Goal: Find specific page/section: Find specific page/section

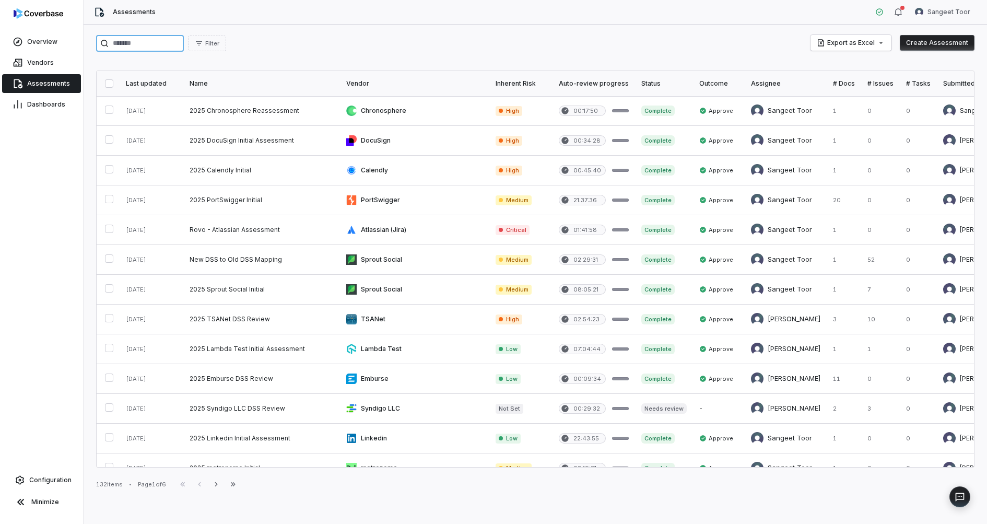
click at [147, 45] on input "search" at bounding box center [140, 43] width 88 height 17
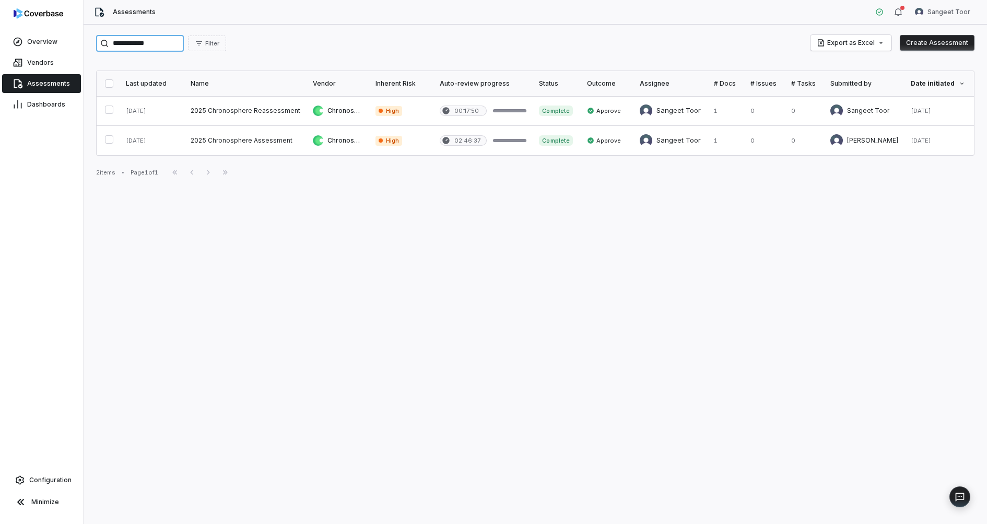
drag, startPoint x: 162, startPoint y: 44, endPoint x: 143, endPoint y: 31, distance: 22.9
click at [143, 31] on div "**********" at bounding box center [535, 274] width 903 height 499
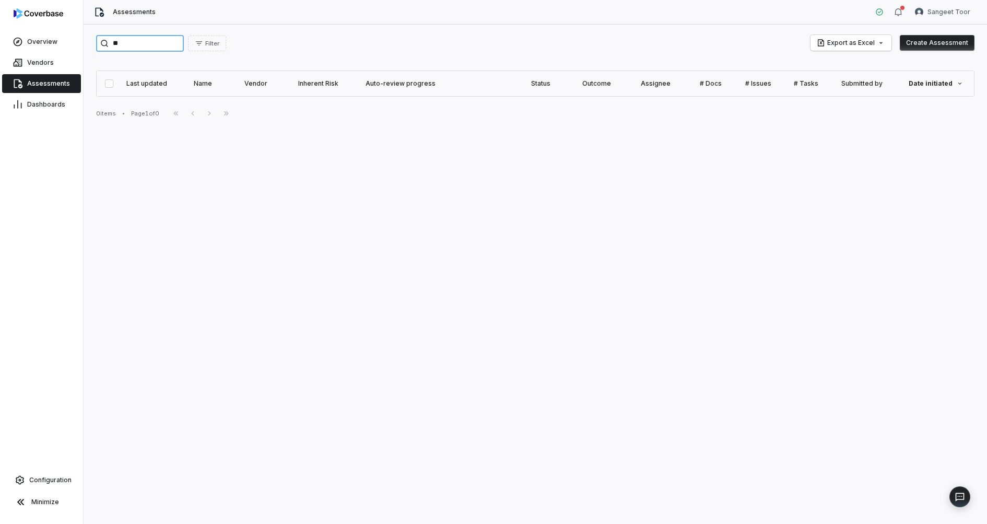
type input "*"
